Goal: Task Accomplishment & Management: Manage account settings

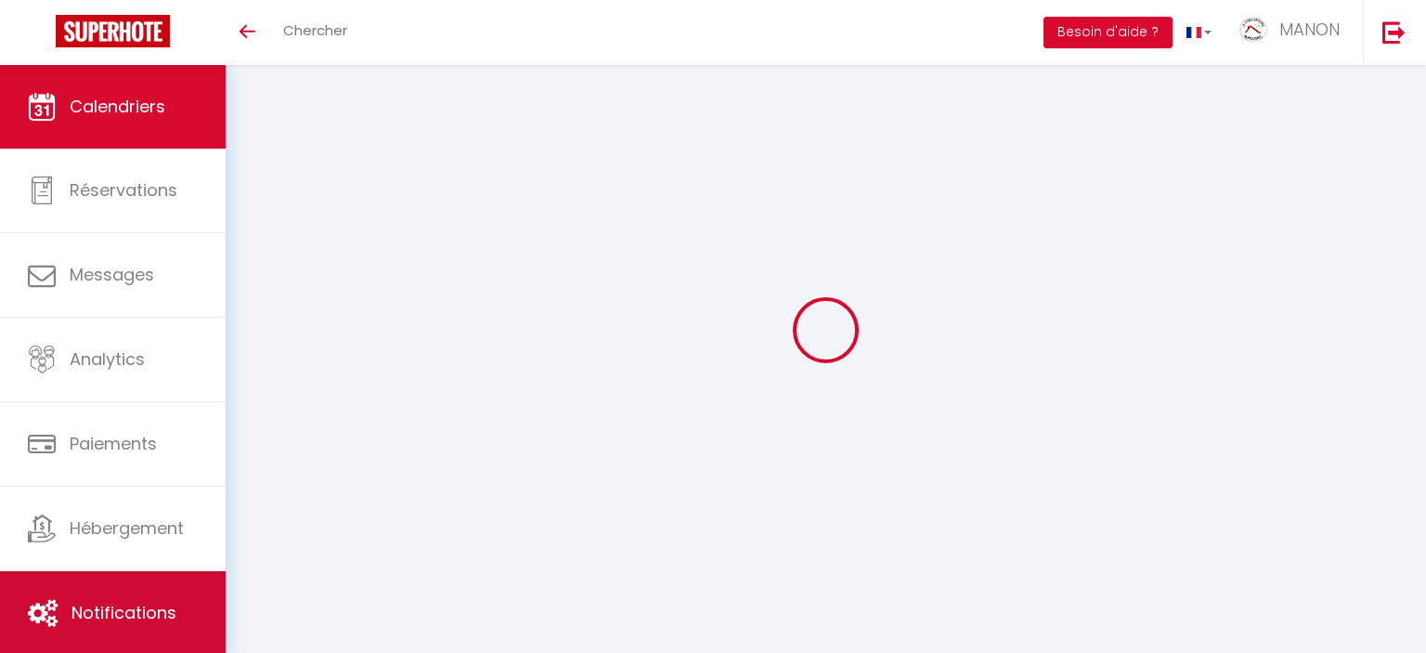
click at [108, 617] on span "Notifications" at bounding box center [123, 612] width 105 height 23
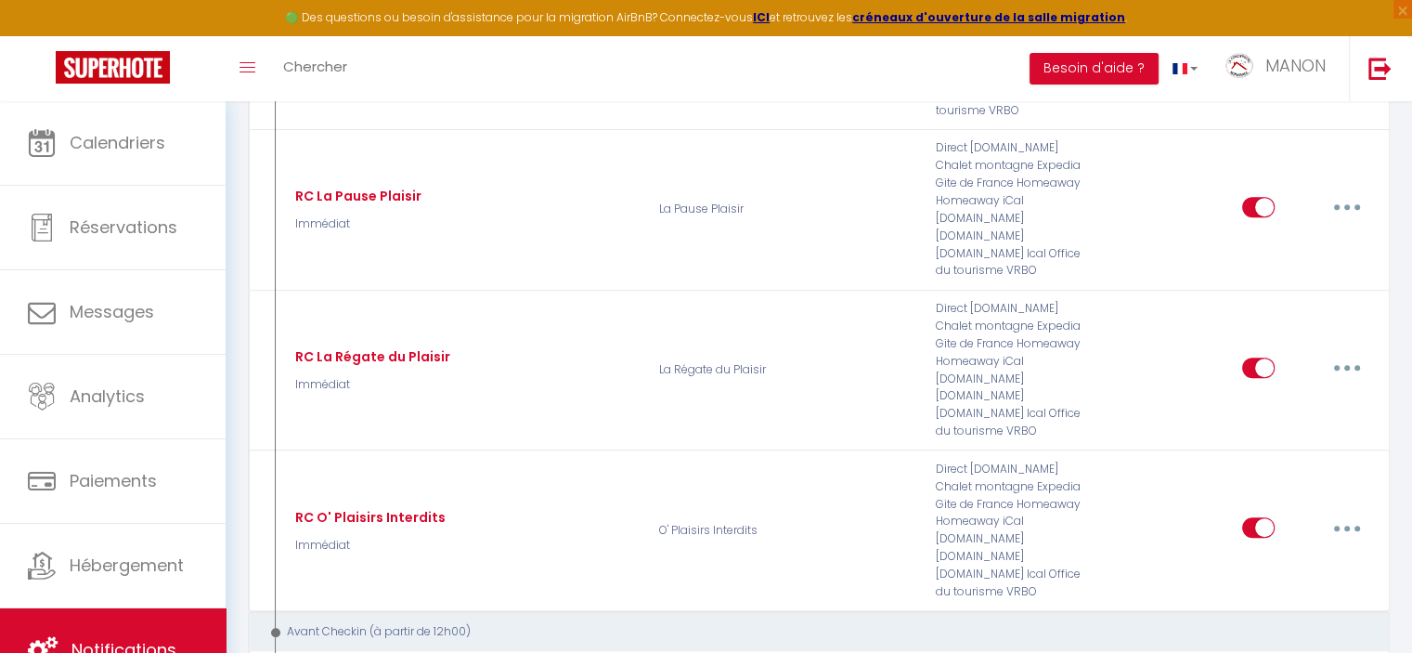
scroll to position [698, 0]
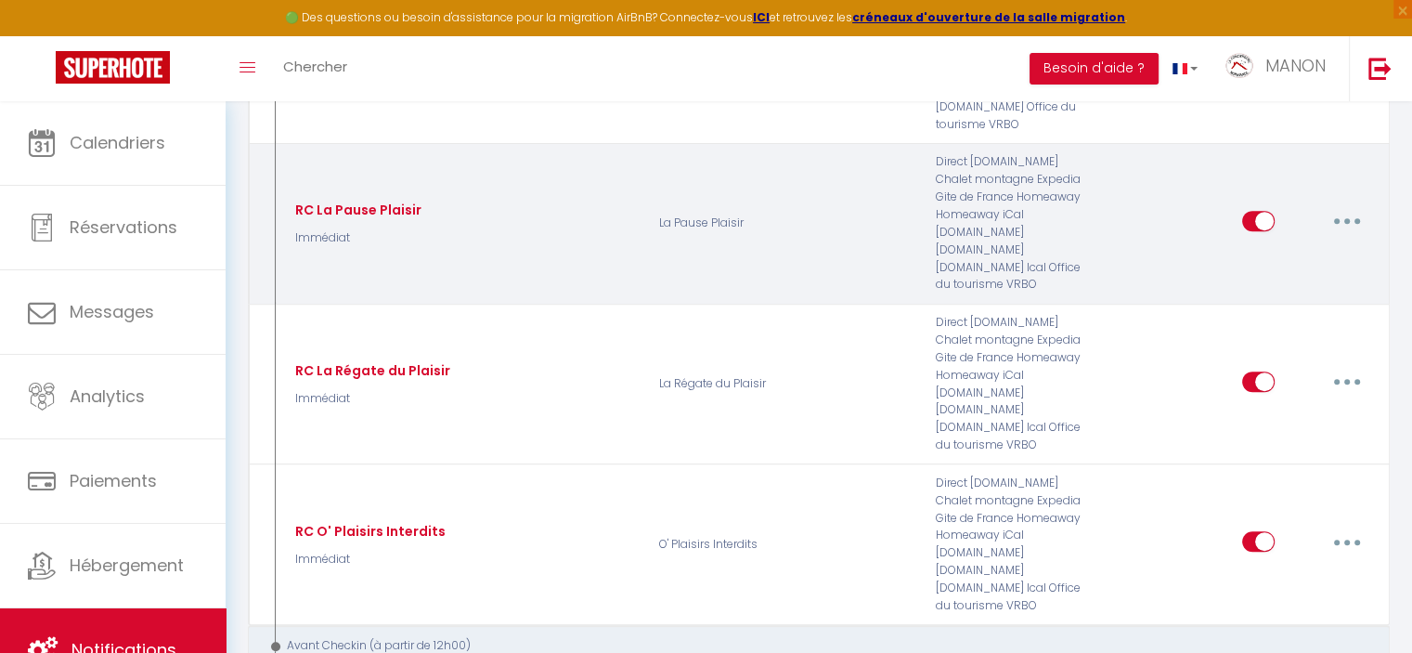
click at [1212, 198] on div "Editer Dupliquer Tester Supprimer" at bounding box center [1247, 223] width 277 height 140
click at [803, 180] on p "La Pause Plaisir" at bounding box center [785, 223] width 277 height 140
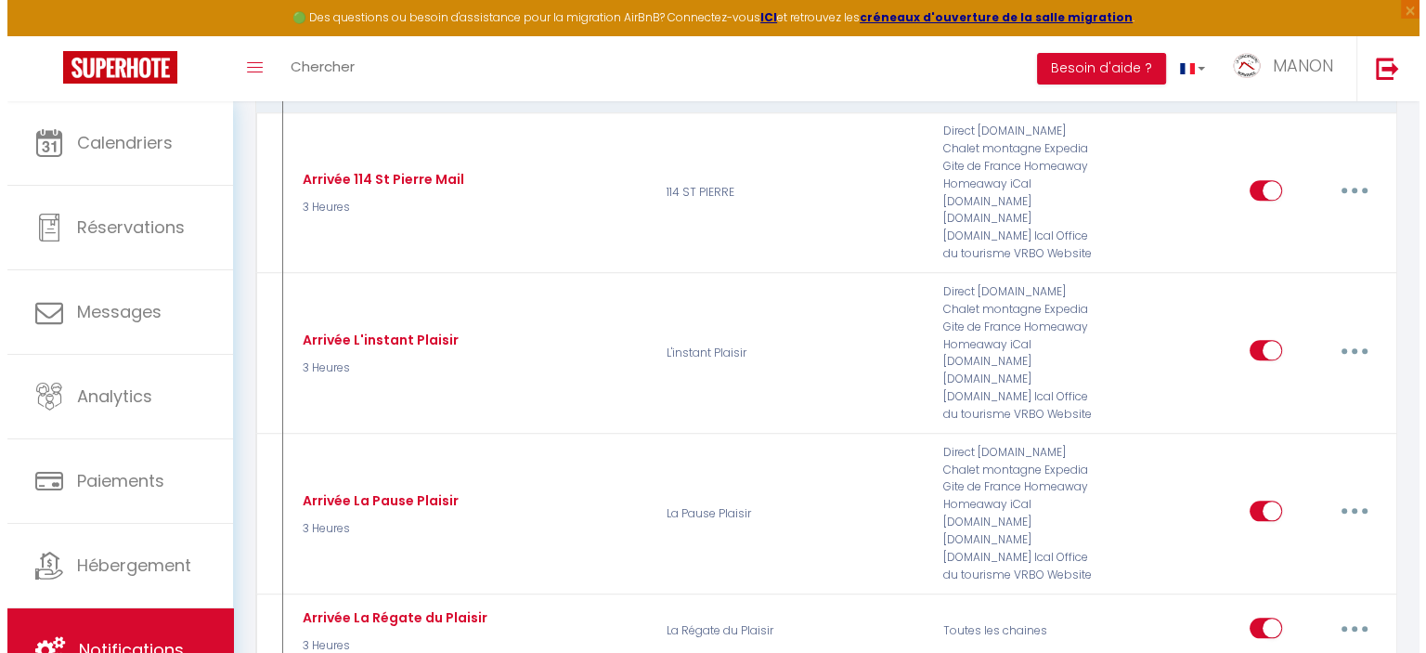
scroll to position [1998, 0]
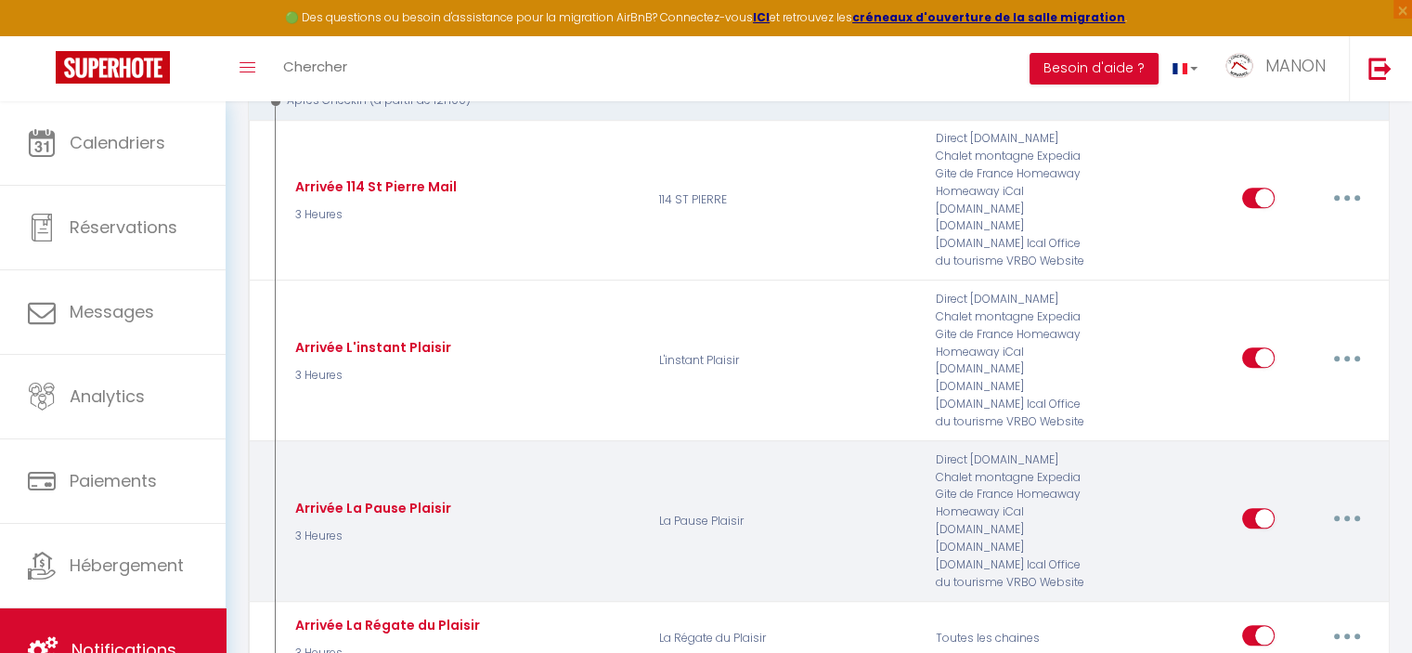
click at [935, 451] on div "Direct [DOMAIN_NAME] Chalet montagne Expedia Gite de France Homeaway Homeaway i…" at bounding box center [1016, 521] width 185 height 140
click at [1341, 503] on button "button" at bounding box center [1347, 518] width 52 height 30
click at [1333, 545] on link "Editer" at bounding box center [1298, 561] width 137 height 32
type input "Arrivée La Pause Plaisir"
select select "3"
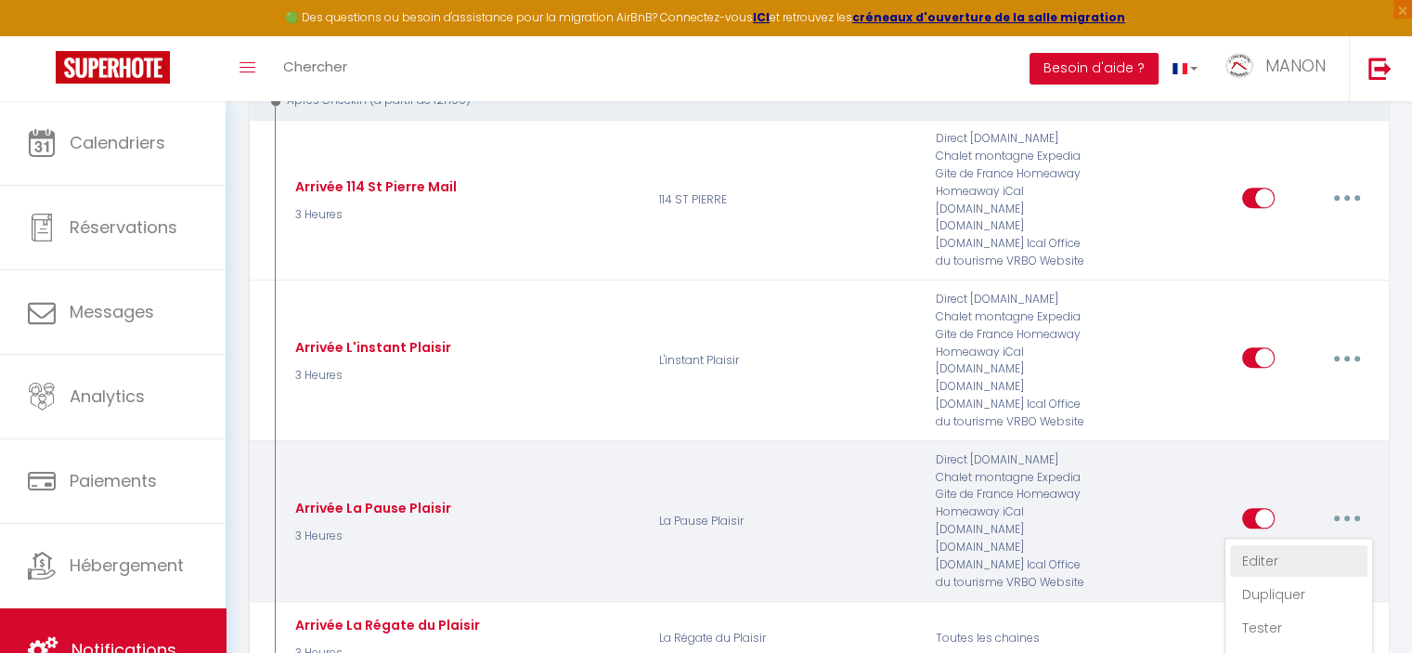
select select "3 Heures"
select select "if_deposit_is_paid"
checkbox input "true"
checkbox input "false"
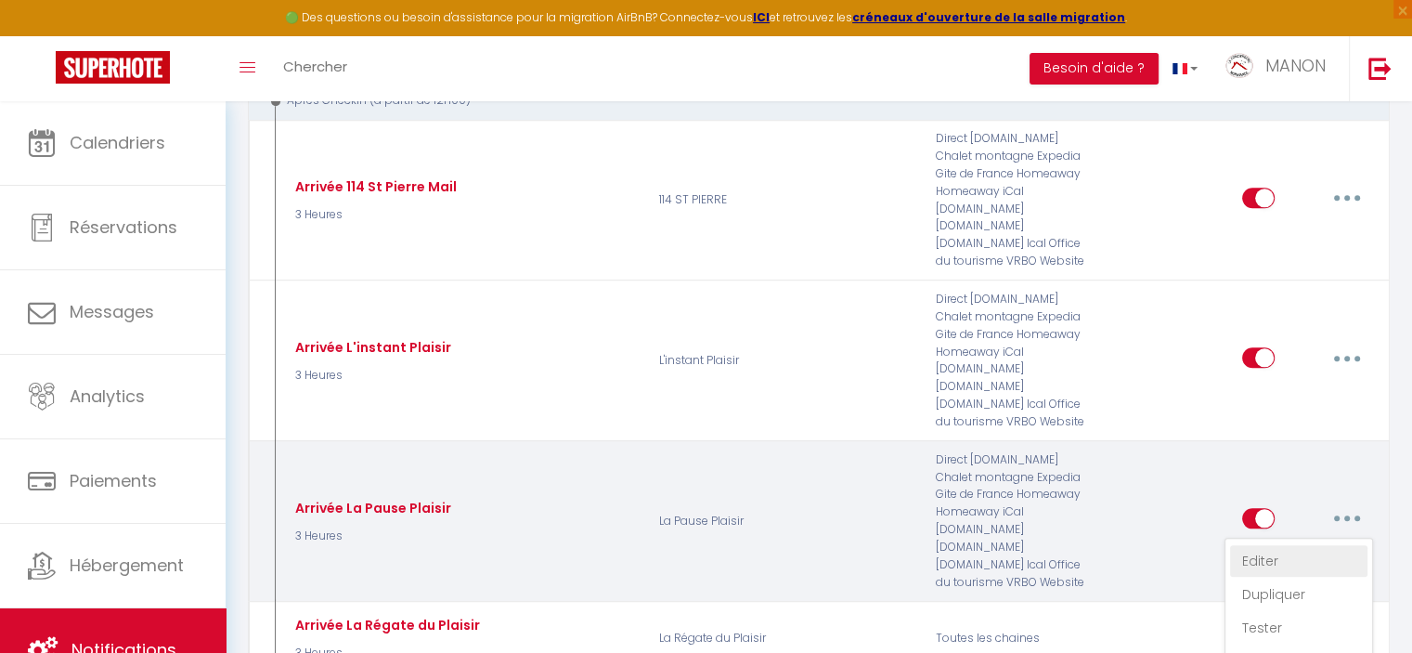
radio input "true"
type input "Instructions d'arrivée La Pause [PERSON_NAME]"
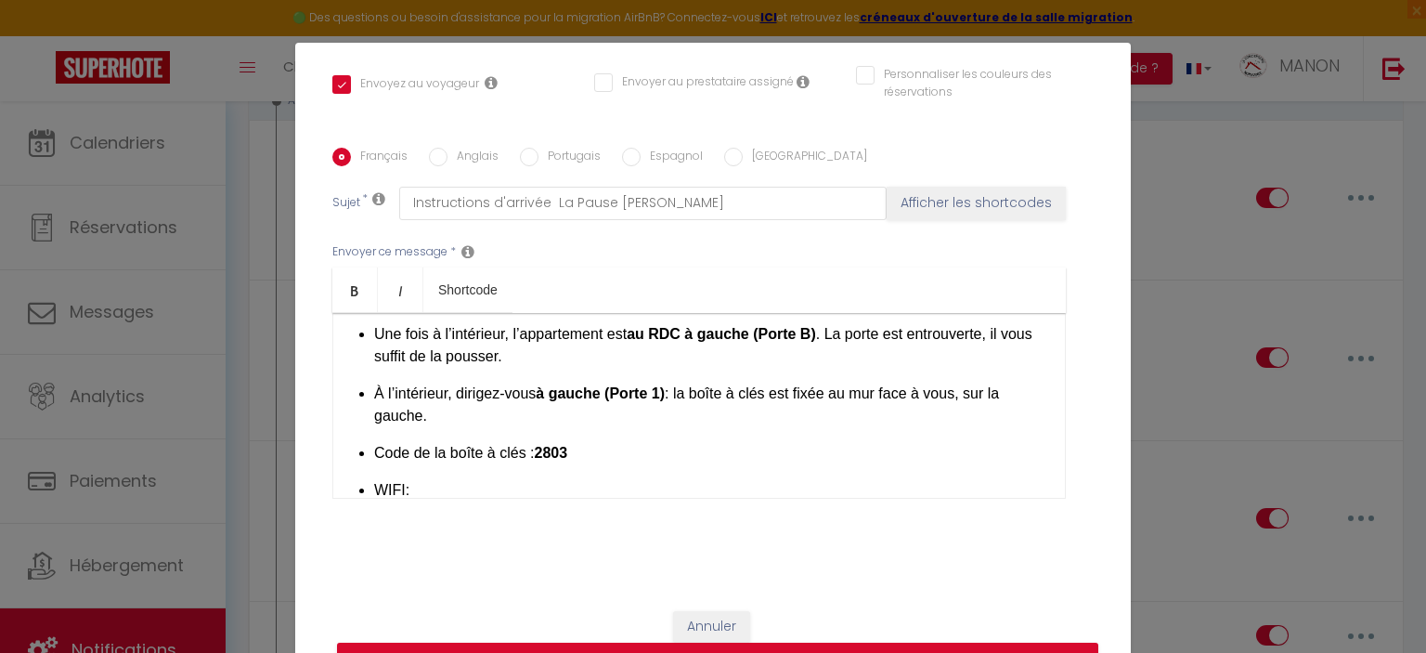
scroll to position [230, 0]
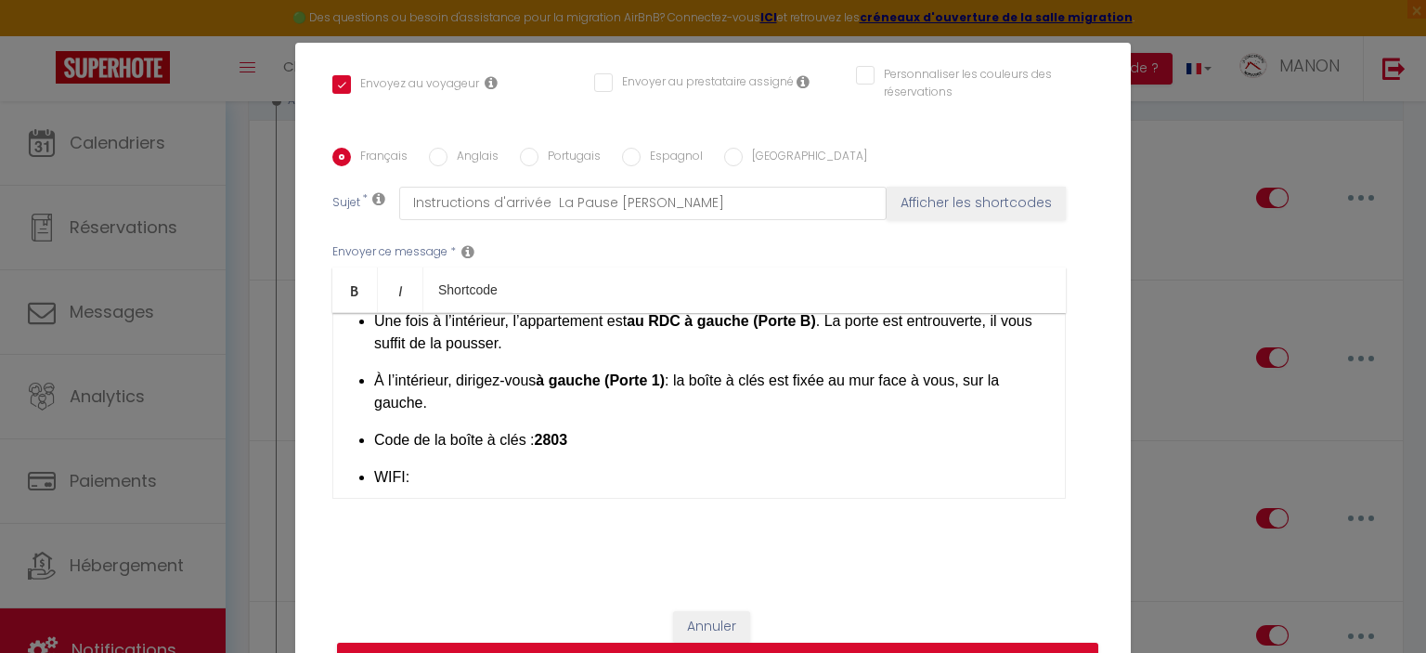
click at [717, 439] on p "Code de la boîte à clés : 2803" at bounding box center [710, 440] width 672 height 22
click at [1028, 644] on button "Mettre à jour" at bounding box center [717, 660] width 761 height 35
checkbox input "true"
checkbox input "false"
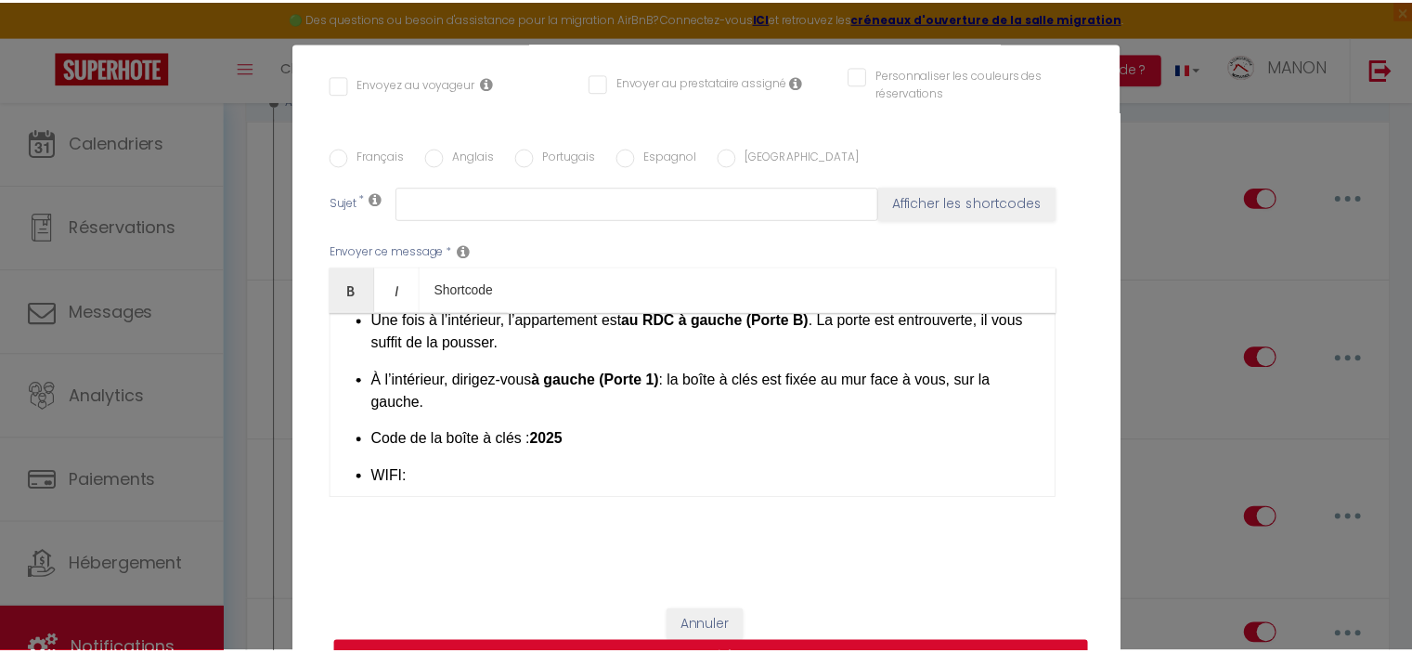
scroll to position [0, 0]
